Goal: Check status: Check status

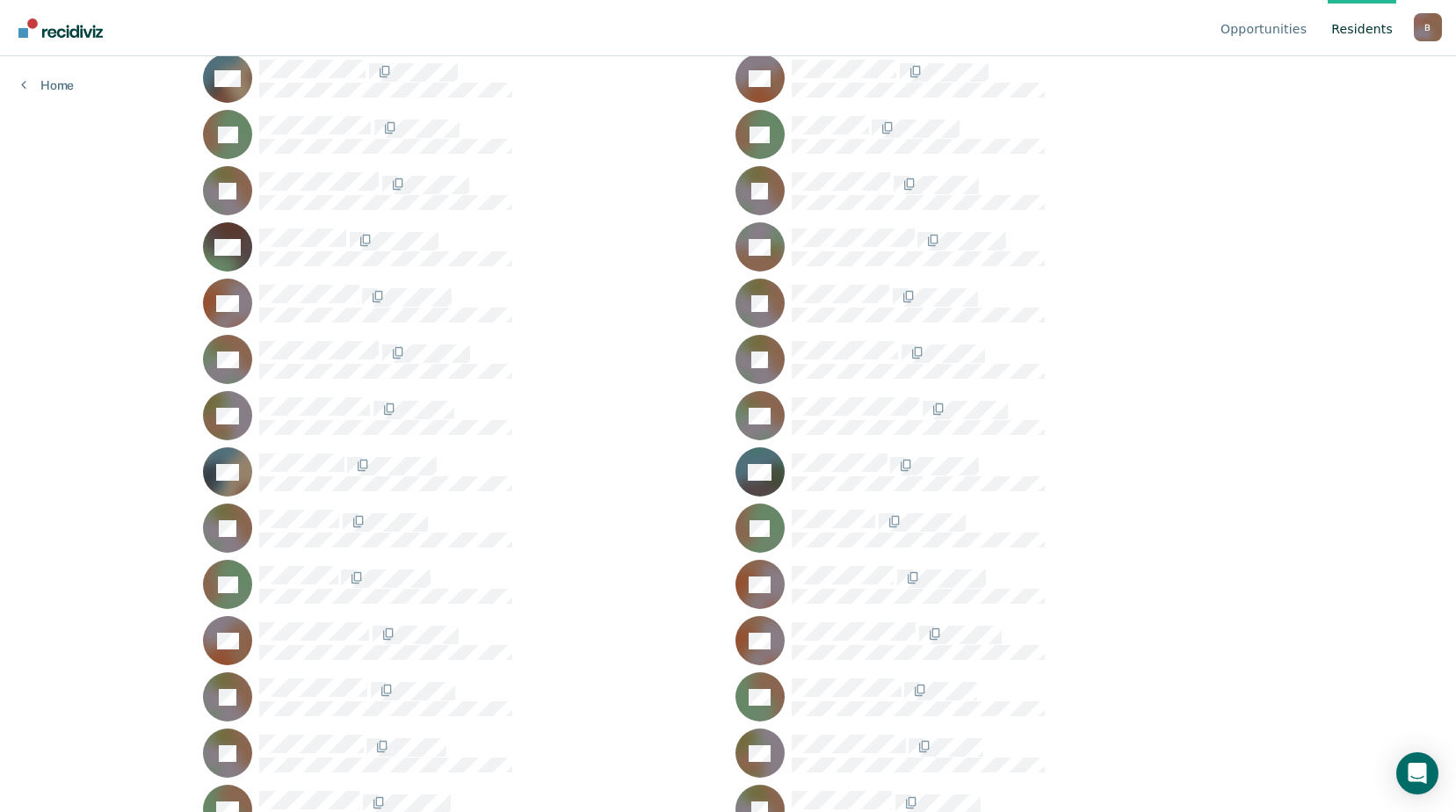
scroll to position [28648, 0]
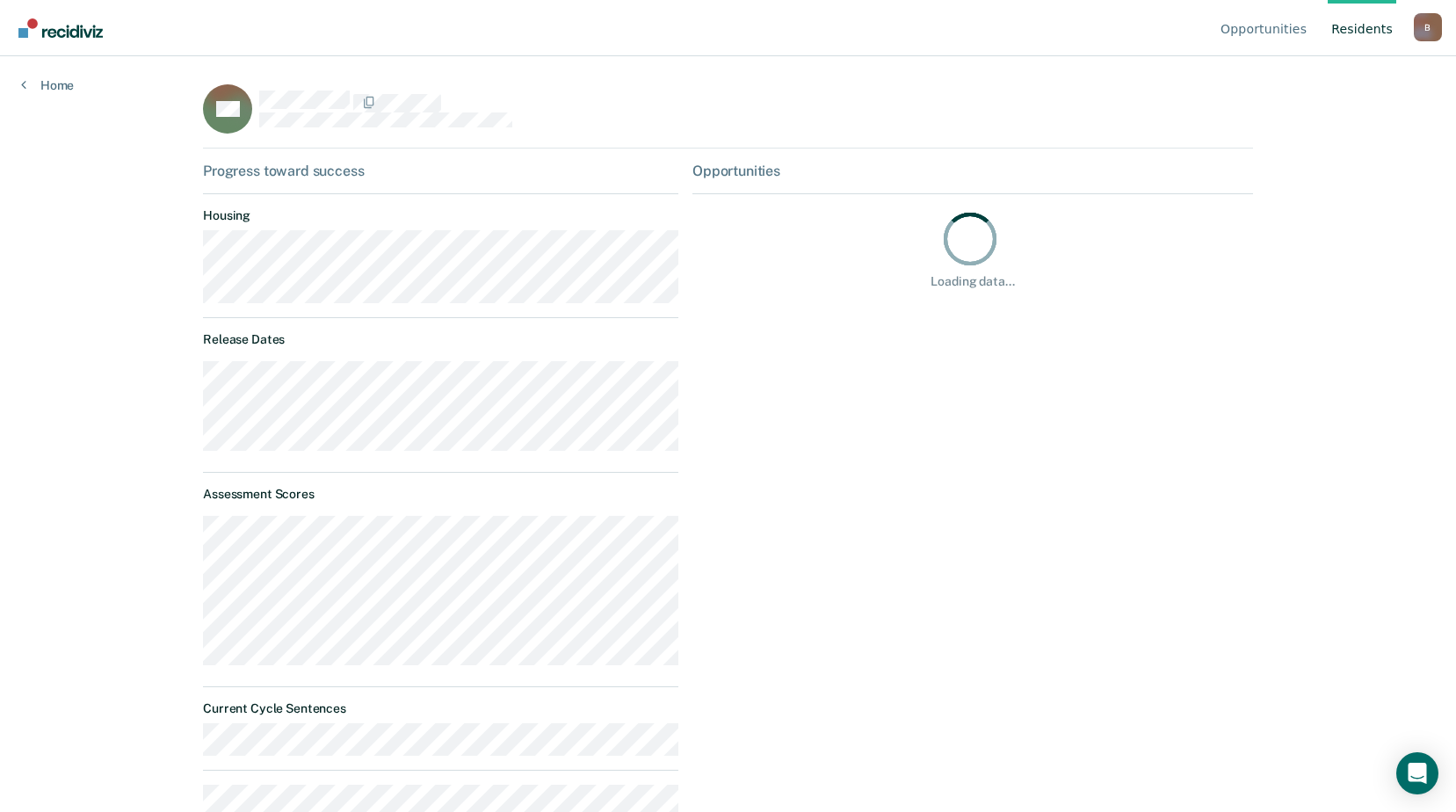
scroll to position [401, 0]
